Goal: Information Seeking & Learning: Learn about a topic

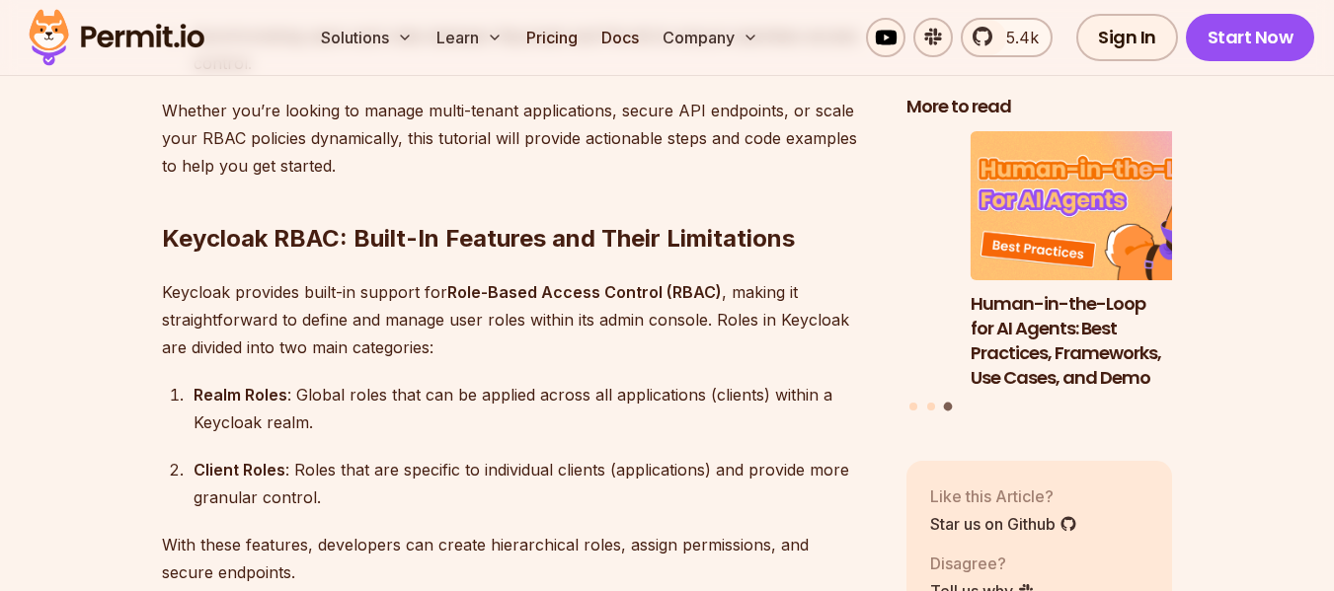
scroll to position [1975, 0]
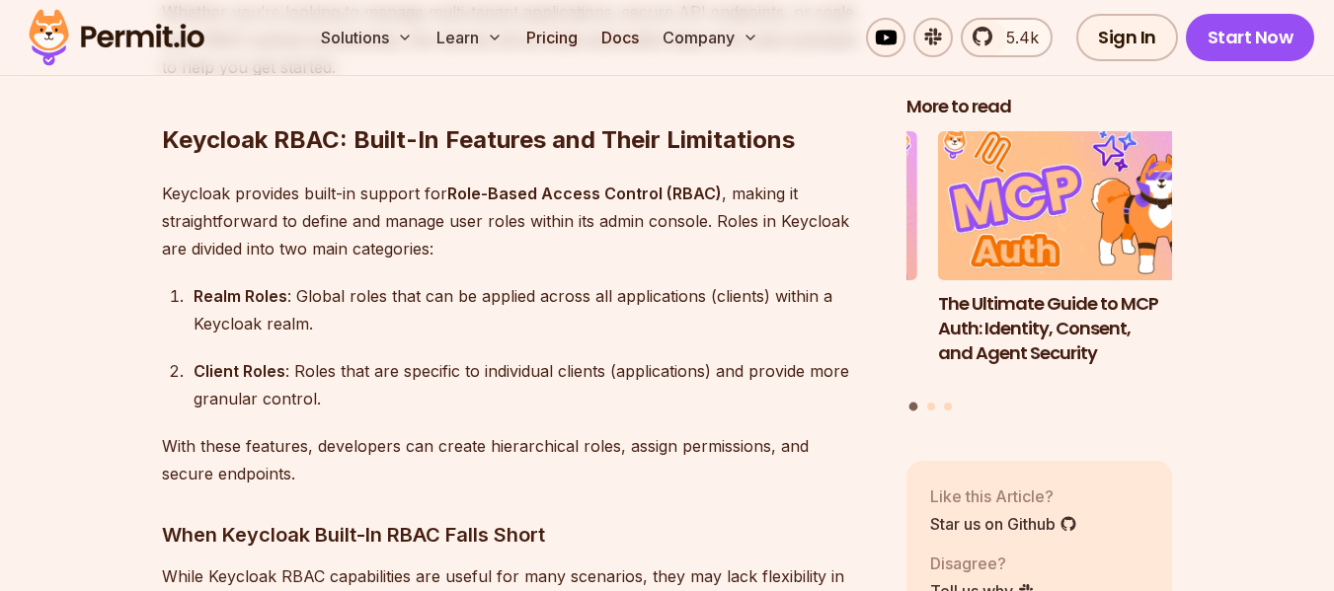
click at [258, 282] on div "Realm Roles : Global roles that can be applied across all applications (clients…" at bounding box center [534, 309] width 681 height 55
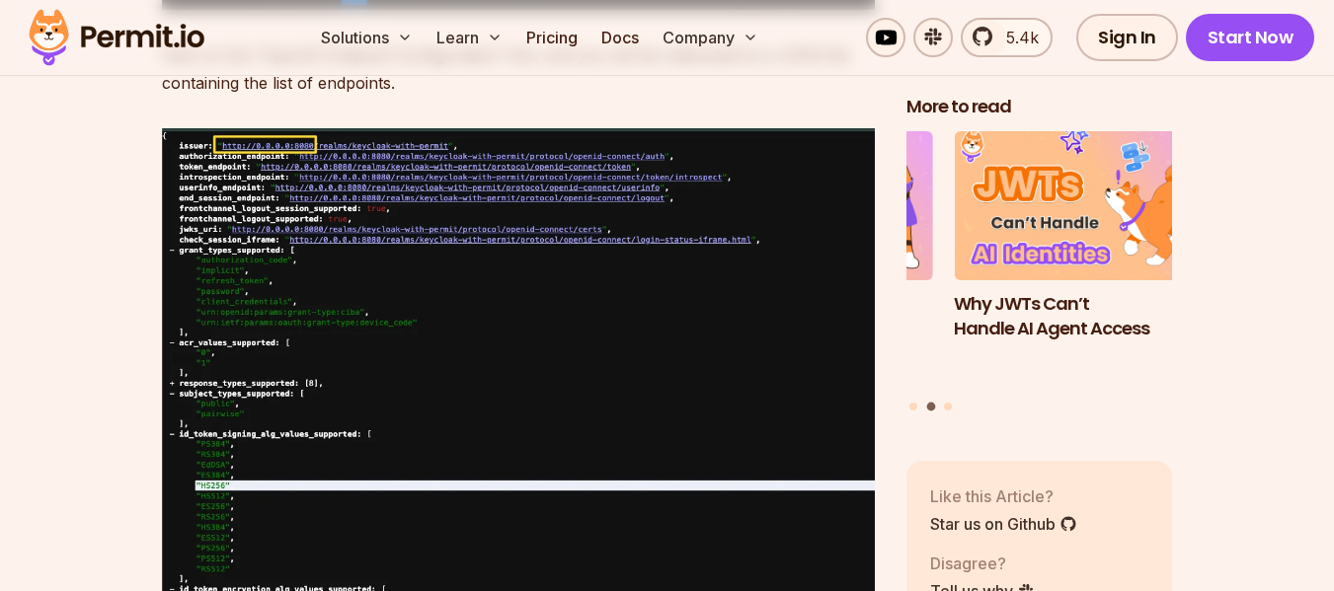
scroll to position [12046, 0]
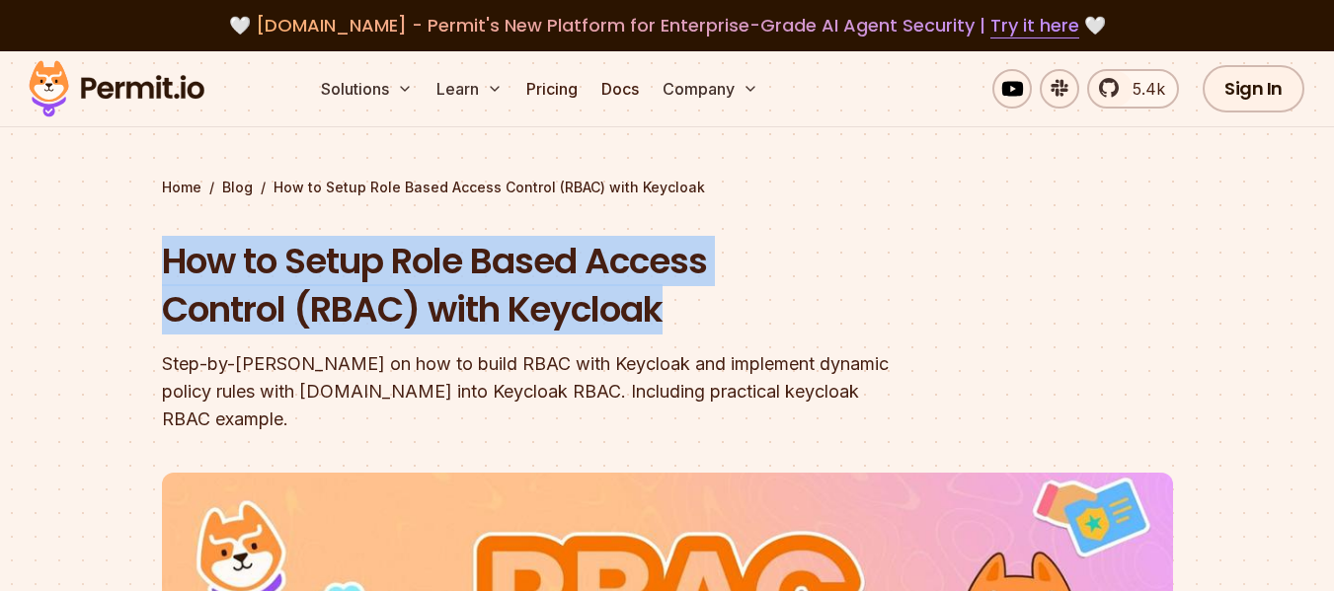
drag, startPoint x: 162, startPoint y: 253, endPoint x: 670, endPoint y: 324, distance: 513.4
click at [670, 324] on h1 "How to Setup Role Based Access Control (RBAC) with Keycloak" at bounding box center [541, 286] width 758 height 98
copy h1 "How to Setup Role Based Access Control (RBAC) with Keycloak"
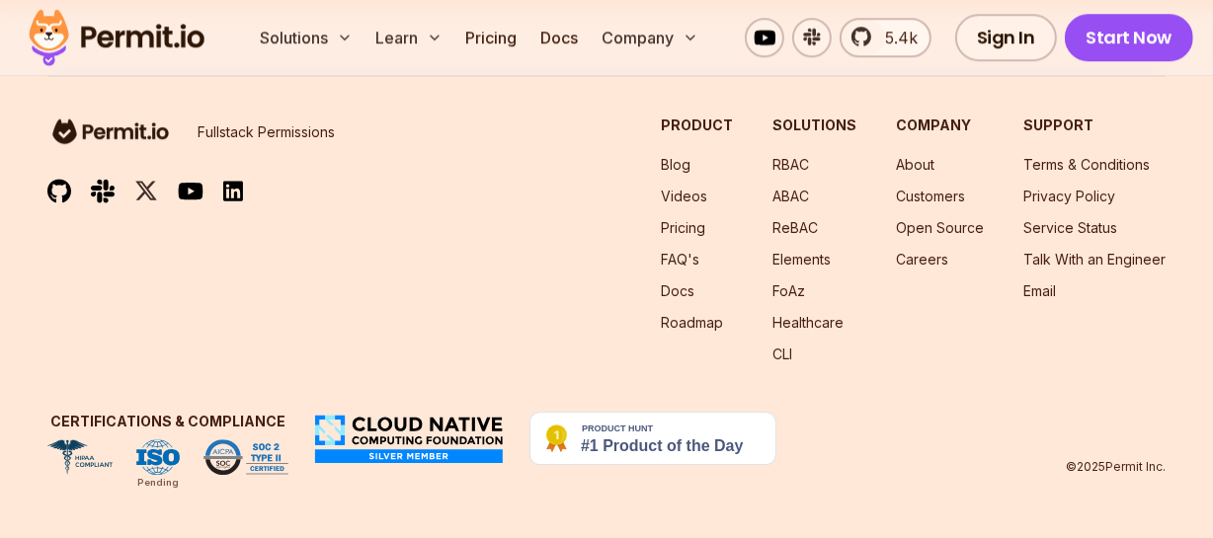
scroll to position [35644, 0]
